Goal: Contribute content

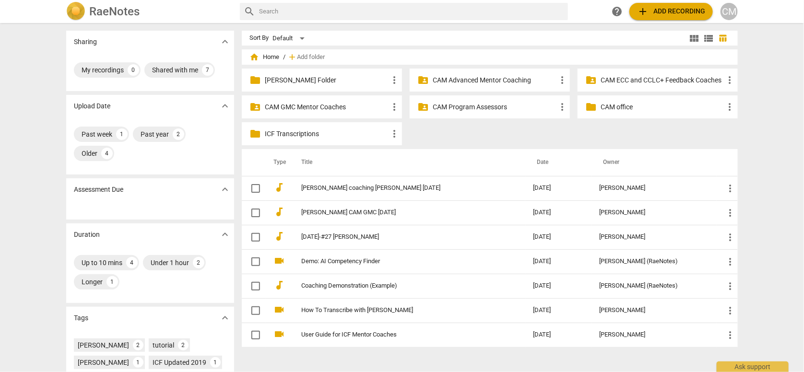
click at [265, 55] on span "home Home" at bounding box center [264, 57] width 30 height 10
click at [269, 58] on span "home Home" at bounding box center [264, 57] width 30 height 10
click at [466, 108] on p "CAM Program Assessors" at bounding box center [495, 107] width 124 height 10
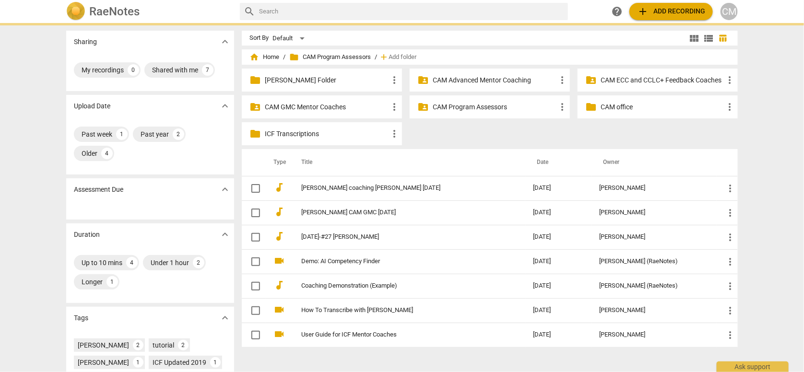
click at [466, 108] on p "CAM Program Assessors" at bounding box center [495, 107] width 124 height 10
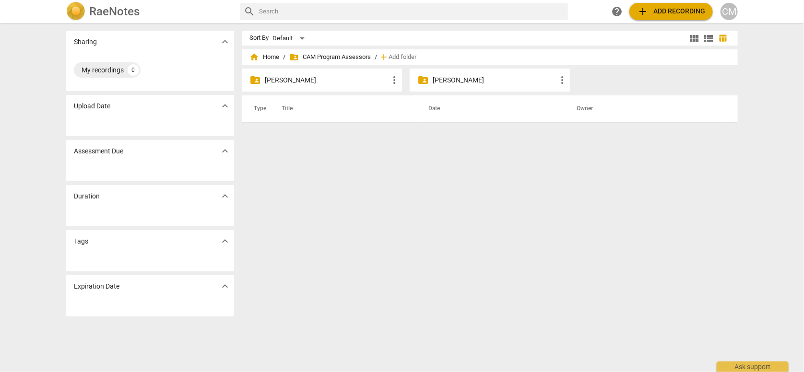
click at [275, 77] on p "[PERSON_NAME]" at bounding box center [327, 80] width 124 height 10
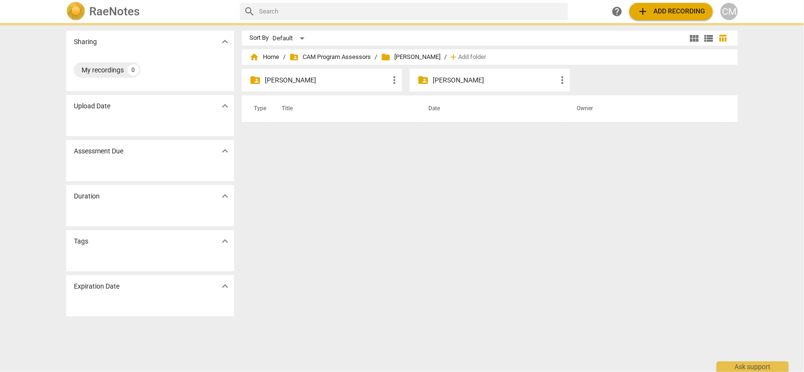
click at [276, 77] on p "[PERSON_NAME]" at bounding box center [327, 80] width 124 height 10
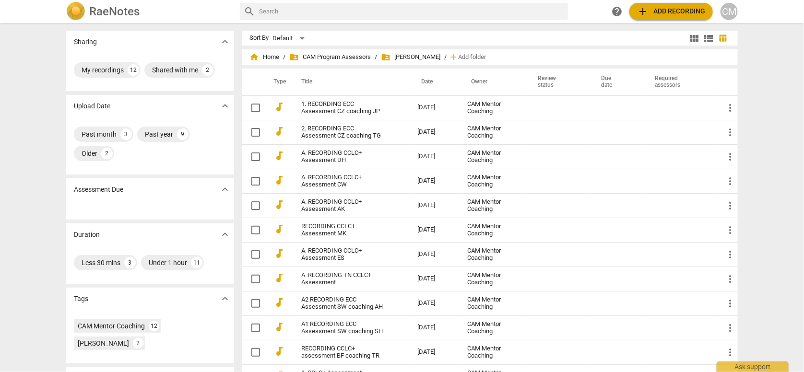
click at [662, 15] on span "add Add recording" at bounding box center [671, 12] width 68 height 12
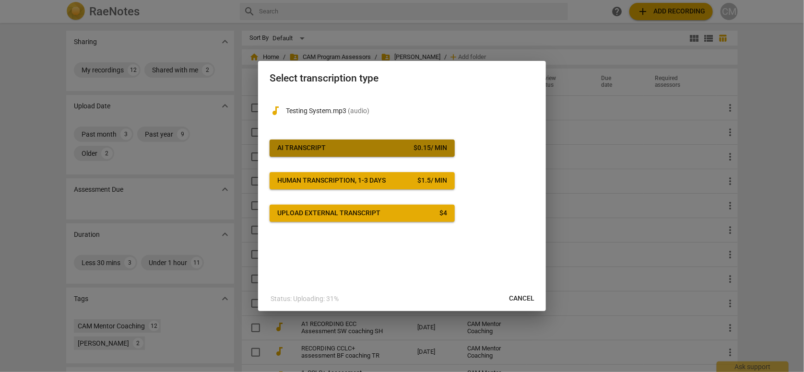
click at [328, 143] on span "AI Transcript $ 0.15 / min" at bounding box center [362, 148] width 170 height 10
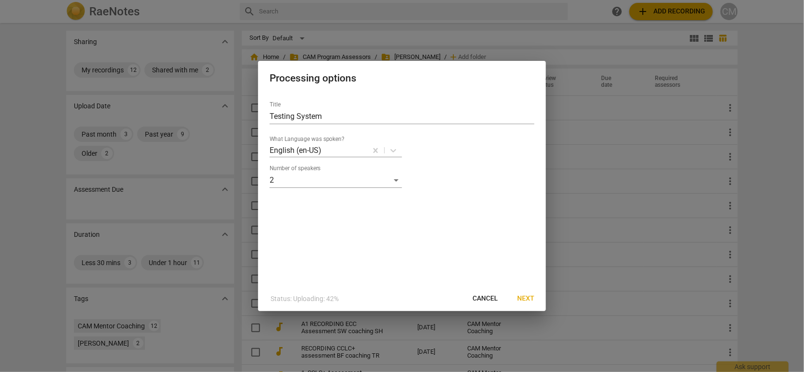
click at [521, 301] on span "Next" at bounding box center [525, 299] width 17 height 10
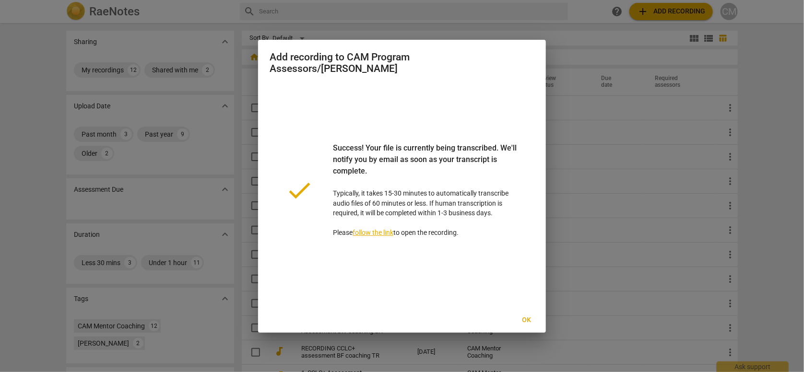
drag, startPoint x: 521, startPoint y: 318, endPoint x: 583, endPoint y: 261, distance: 84.2
click at [521, 318] on span "Ok" at bounding box center [526, 321] width 15 height 10
